Goal: Navigation & Orientation: Find specific page/section

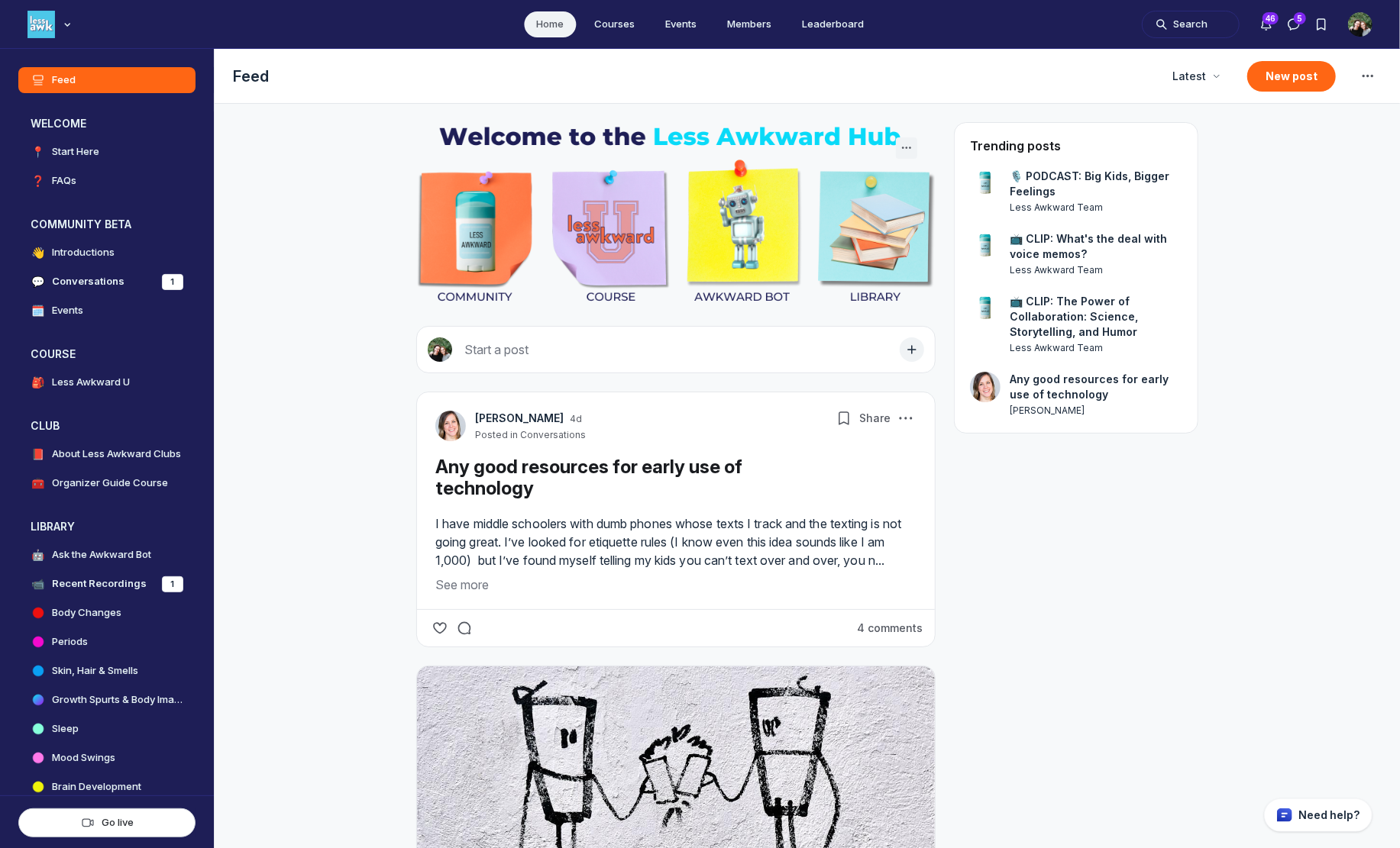
scroll to position [5290, 2926]
drag, startPoint x: 985, startPoint y: 23, endPoint x: 759, endPoint y: -35, distance: 233.3
click at [759, 0] on html "Home Courses Events Members Leaderboard Search 46 5 C( L Less Awkward Hub Feed …" at bounding box center [700, 424] width 1400 height 848
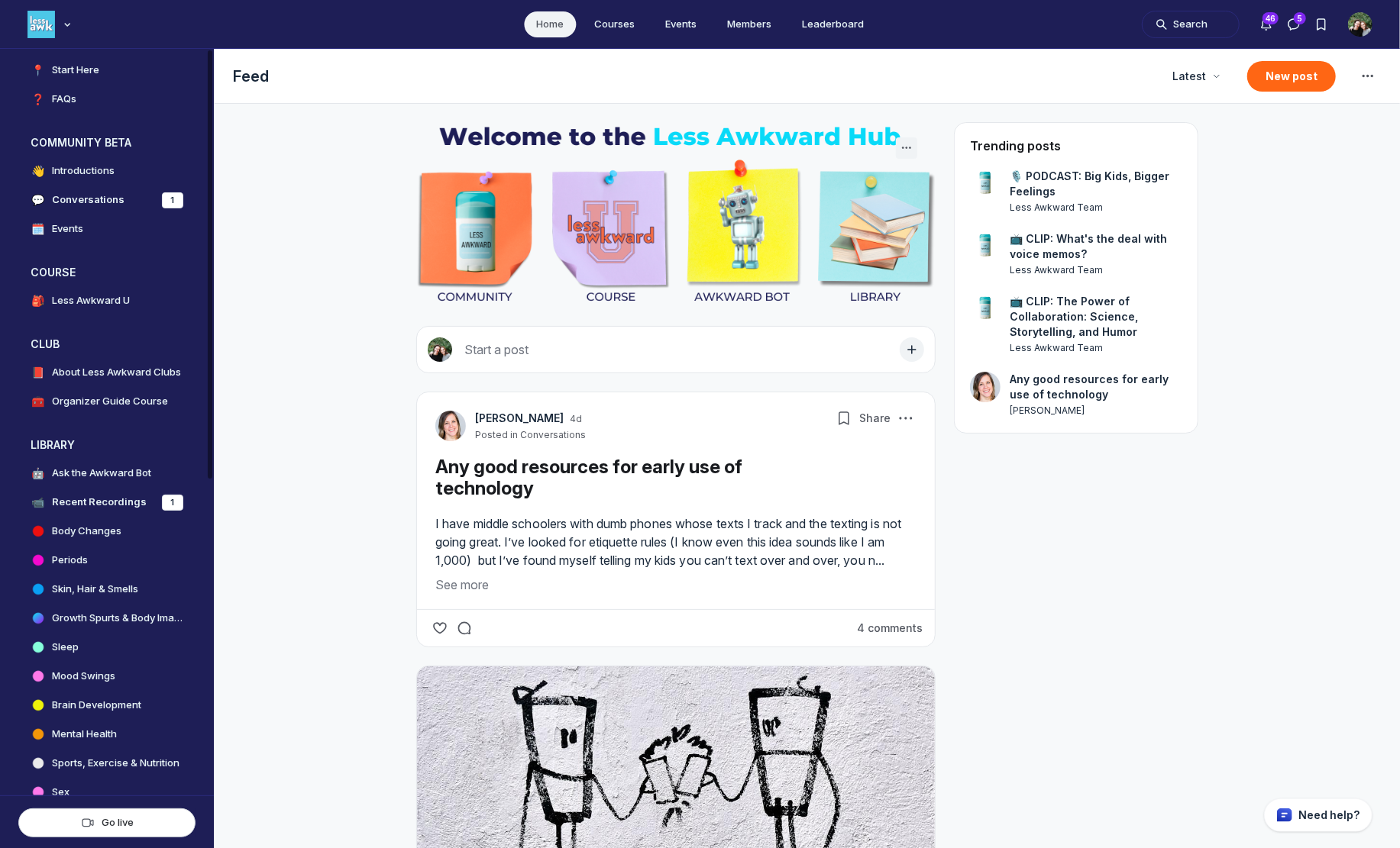
scroll to position [140, 0]
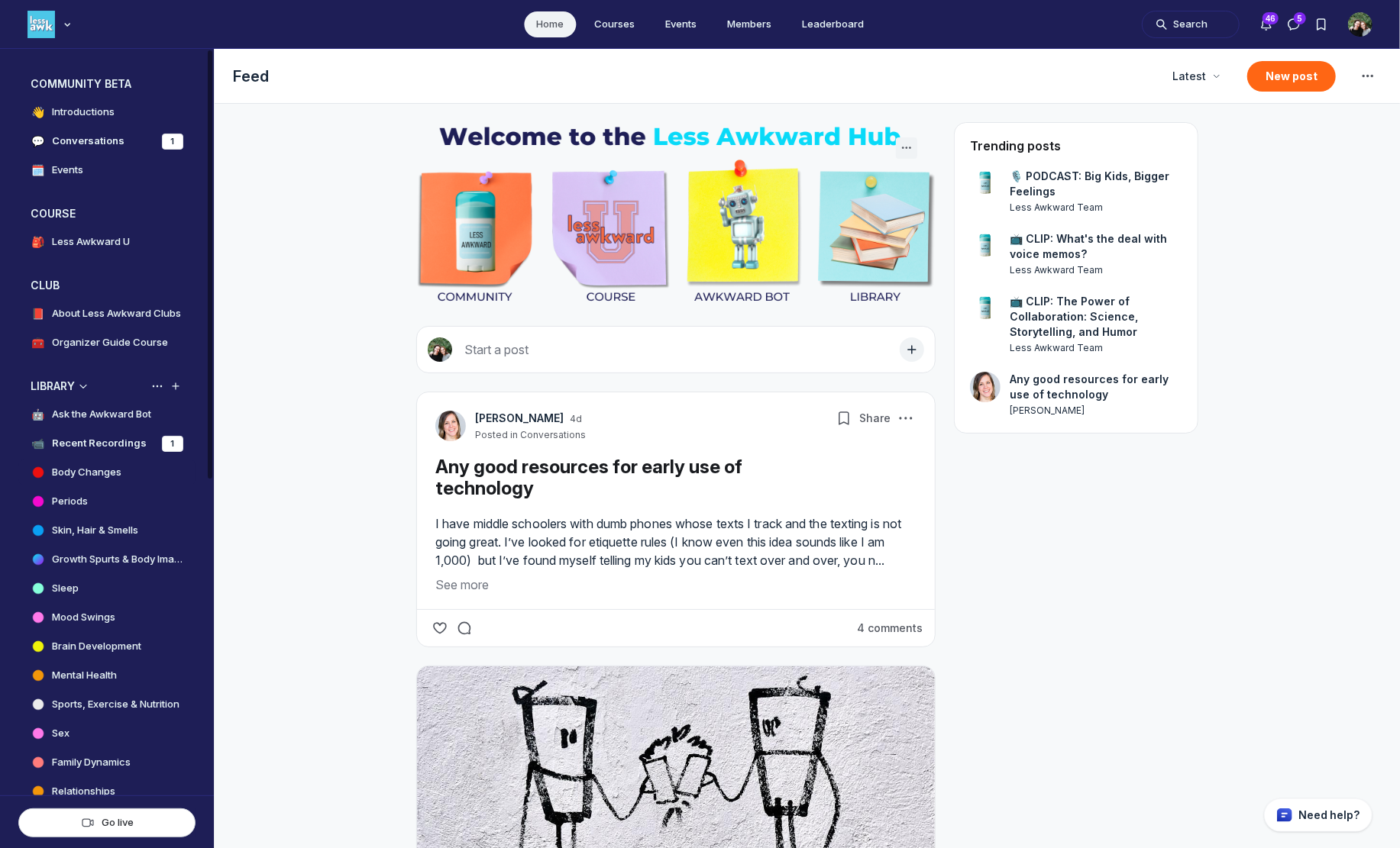
click at [78, 466] on h4 "Body Changes" at bounding box center [87, 473] width 69 height 16
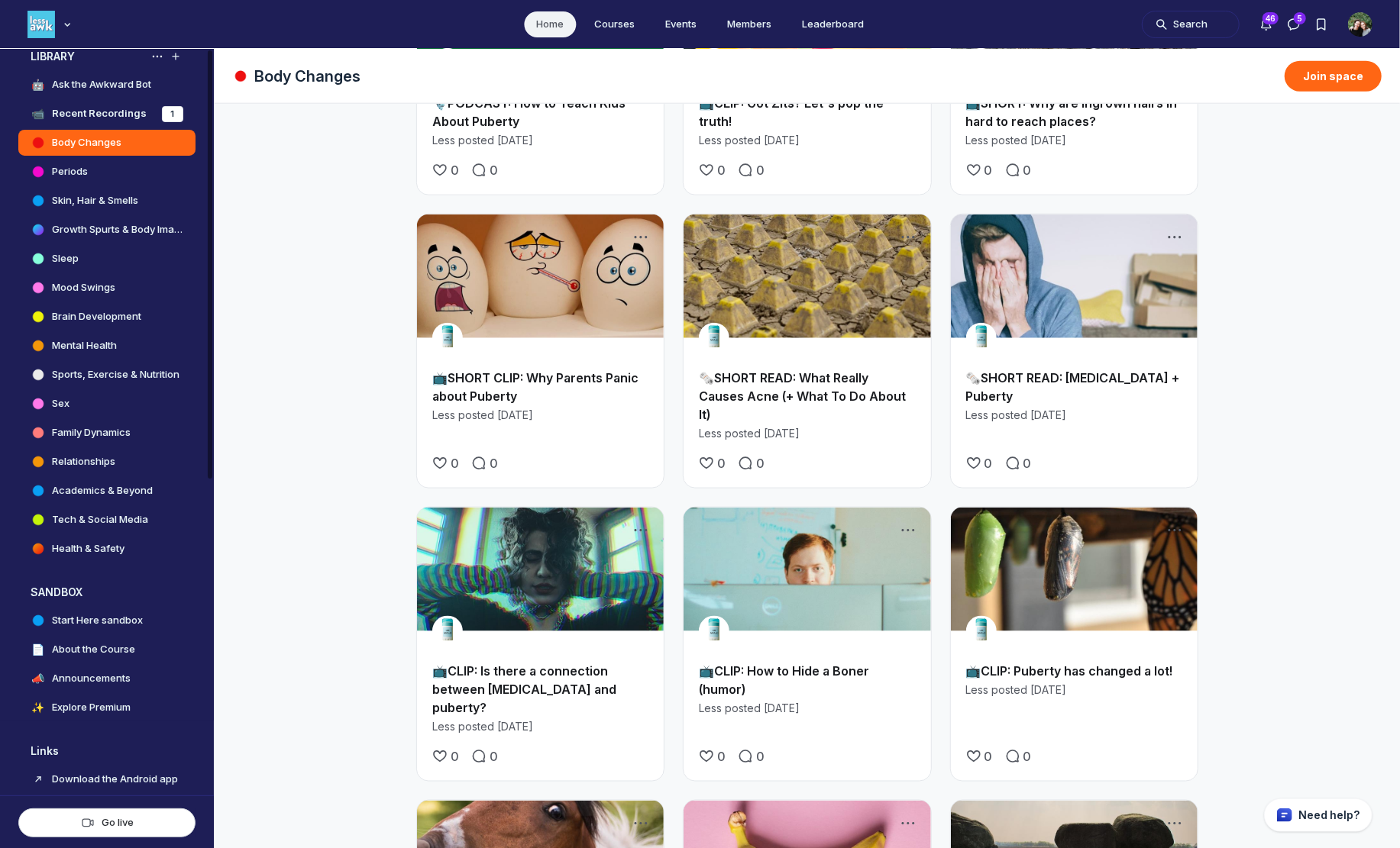
scroll to position [471, 0]
click at [1164, 23] on button "Search" at bounding box center [1191, 24] width 98 height 28
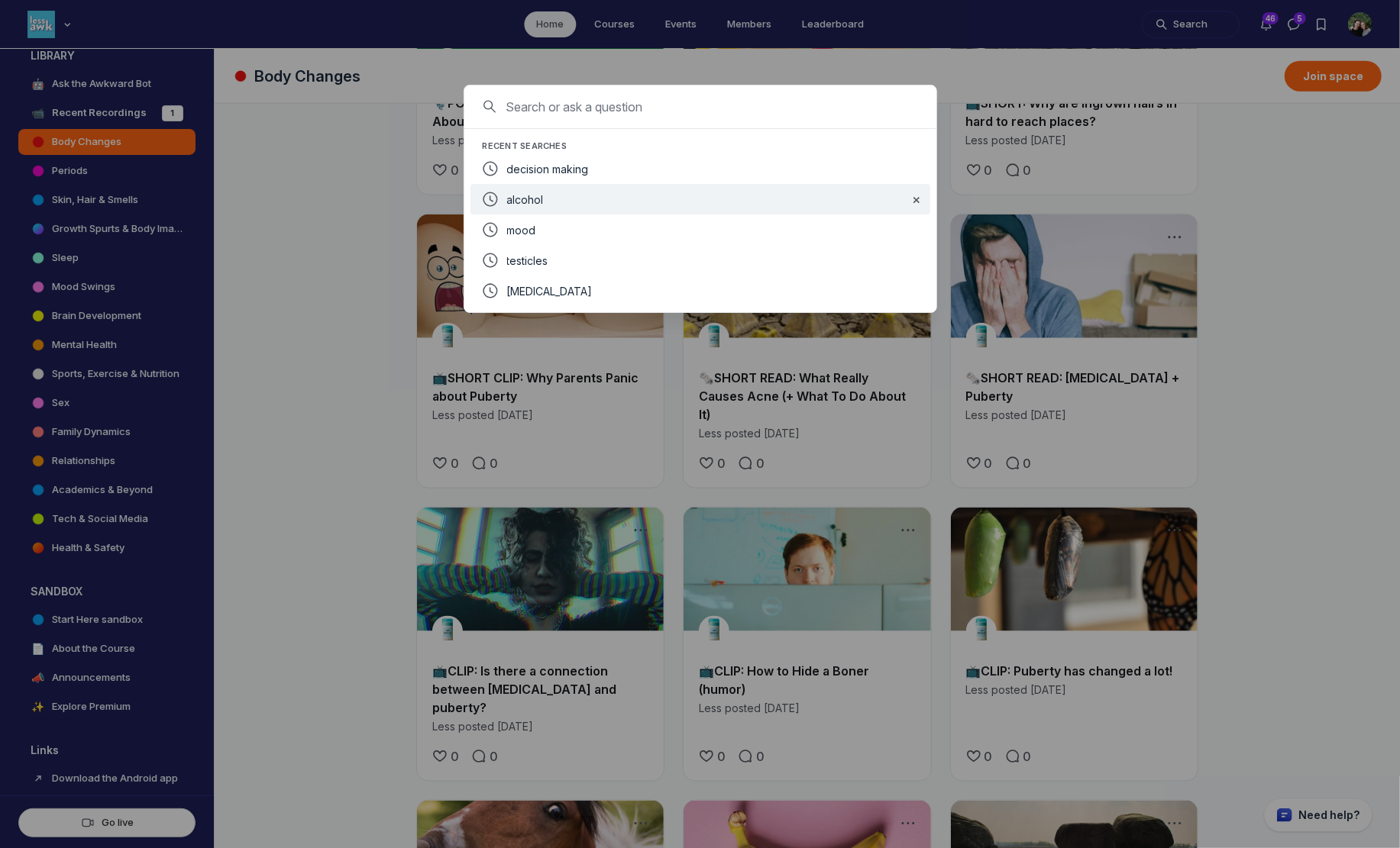
click at [674, 205] on div "alcohol" at bounding box center [702, 199] width 389 height 18
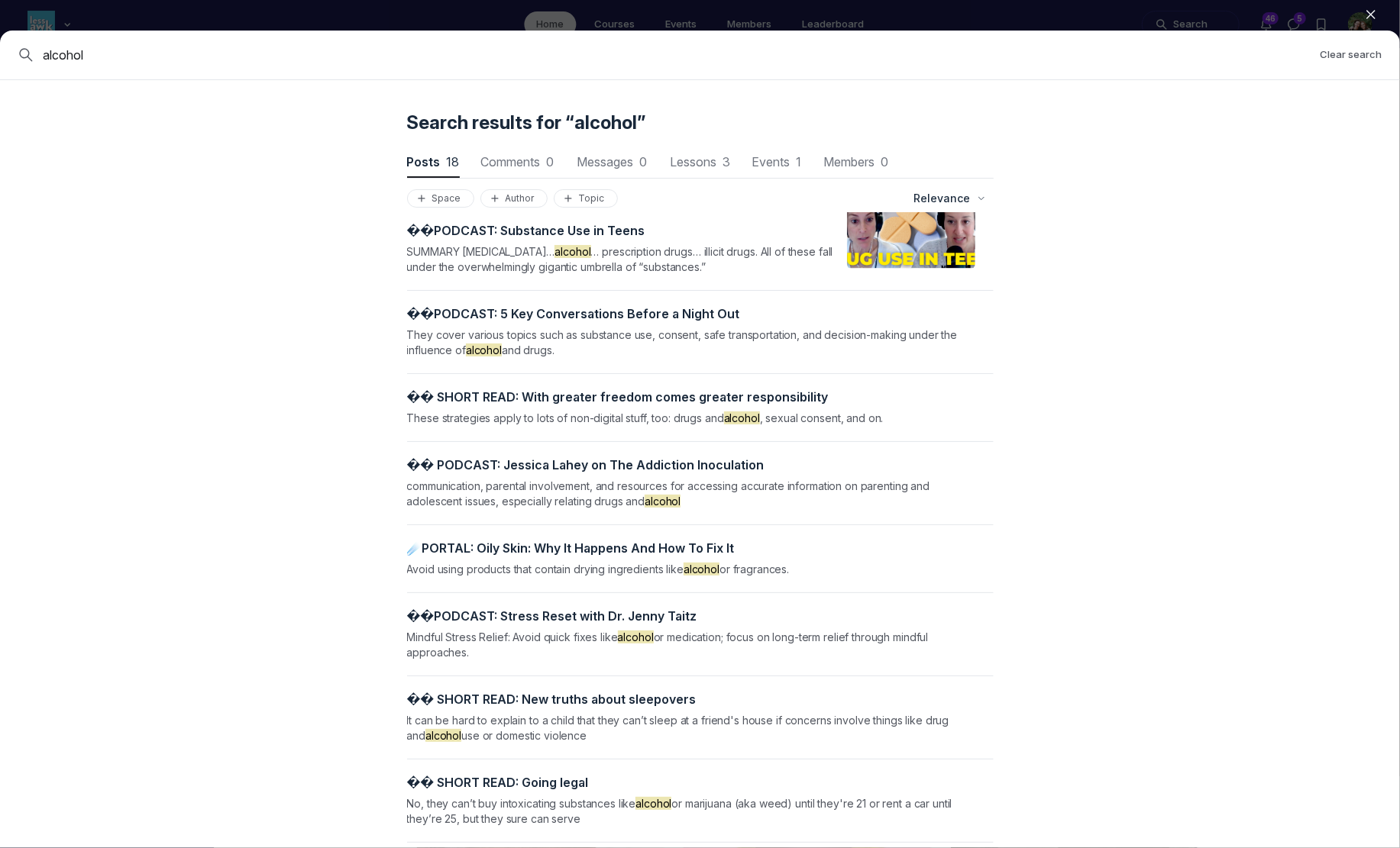
scroll to position [0, 0]
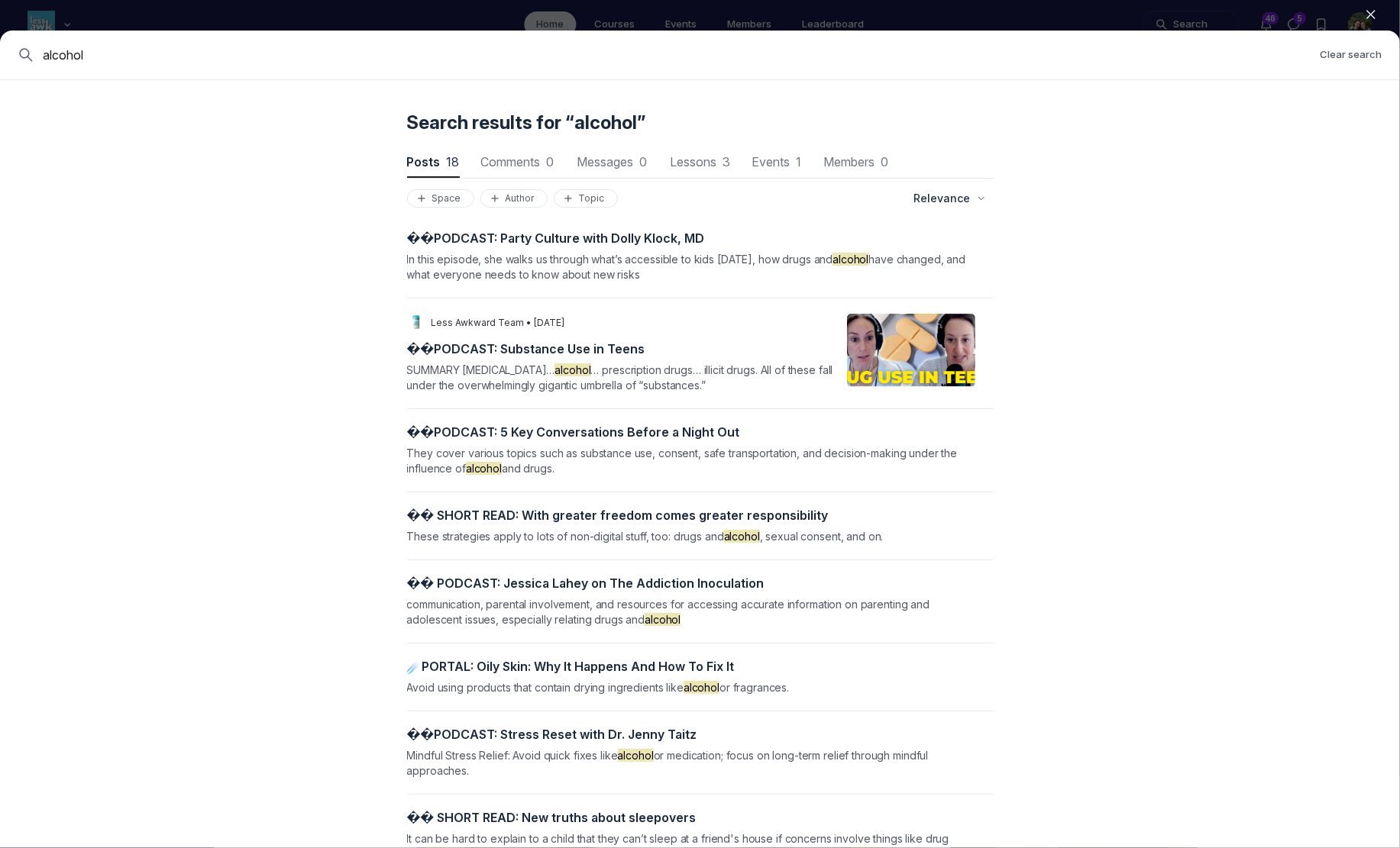
click at [1374, 14] on icon "button" at bounding box center [1371, 15] width 16 height 16
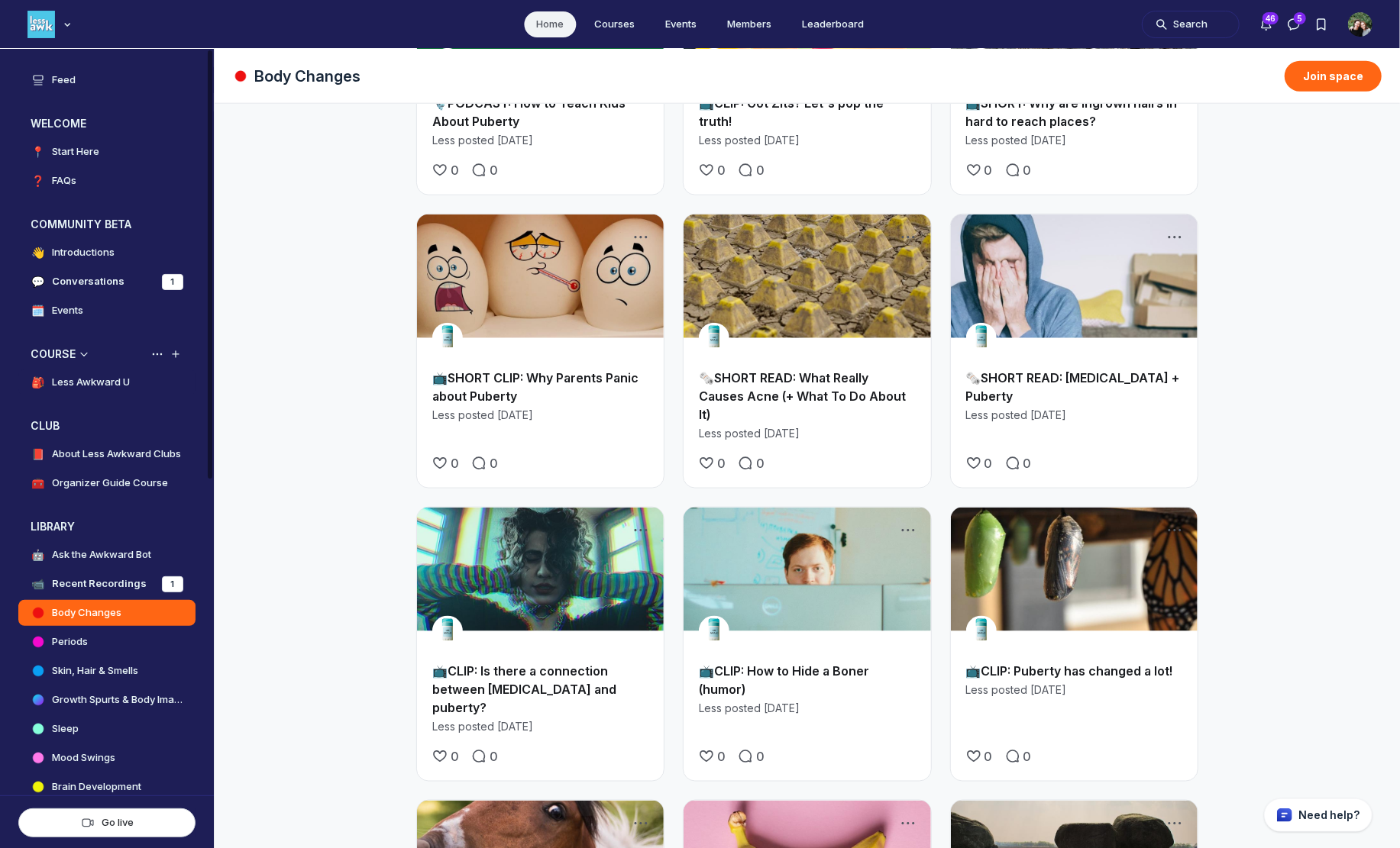
click at [67, 384] on h4 "Less Awkward U" at bounding box center [91, 382] width 78 height 16
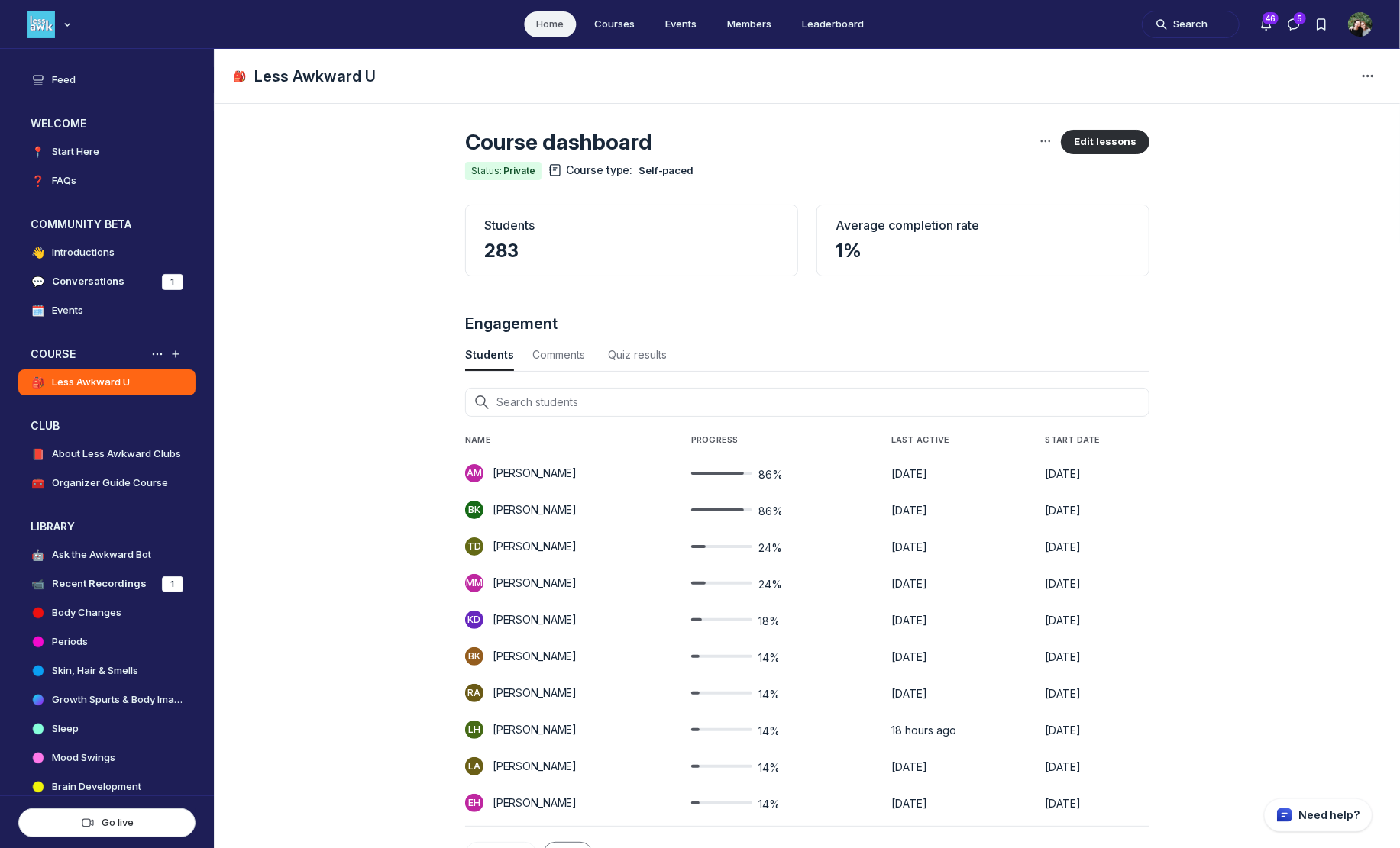
scroll to position [117, 0]
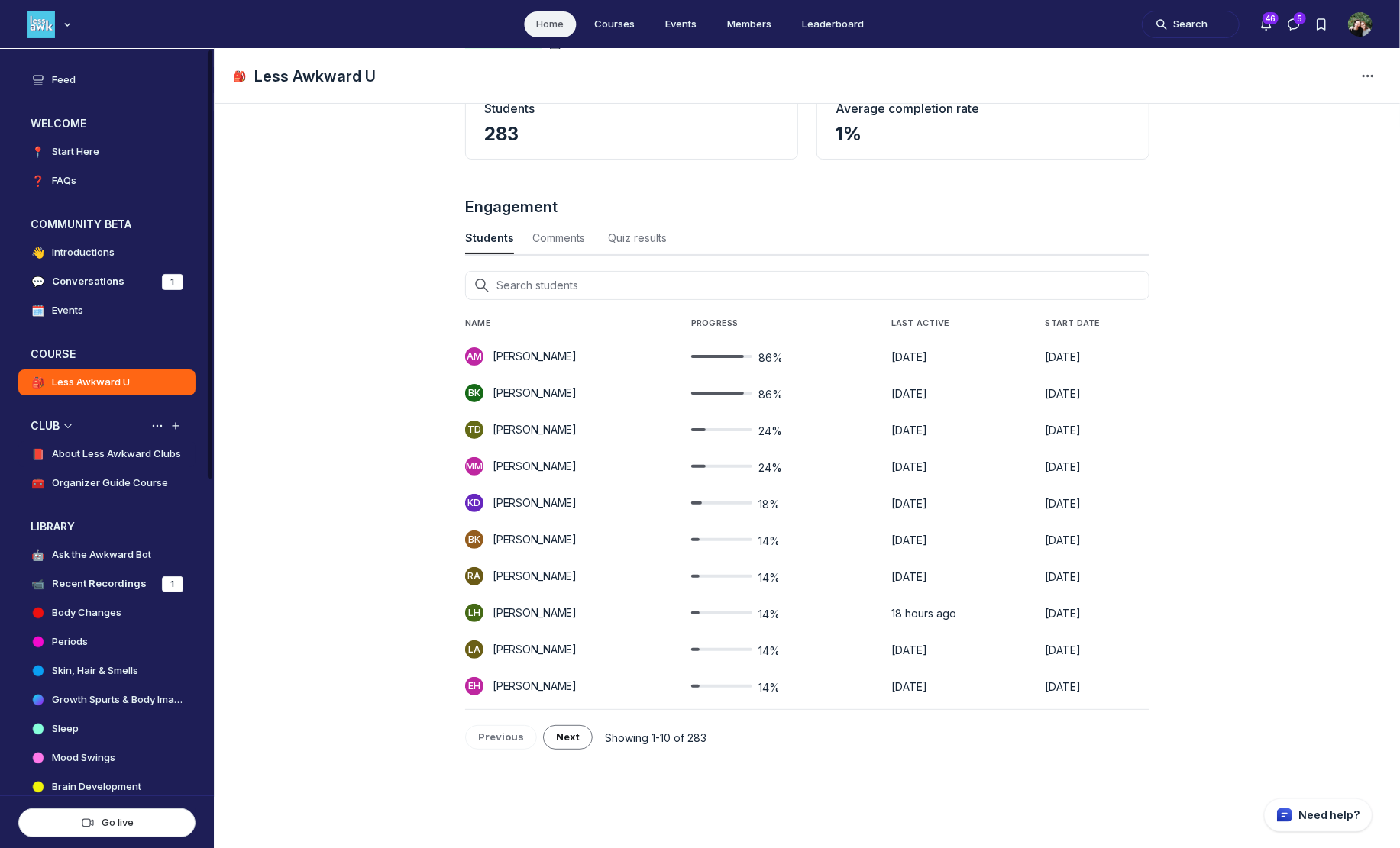
click at [89, 453] on h4 "About Less Awkward Clubs" at bounding box center [116, 454] width 129 height 16
